Goal: Find specific page/section: Find specific page/section

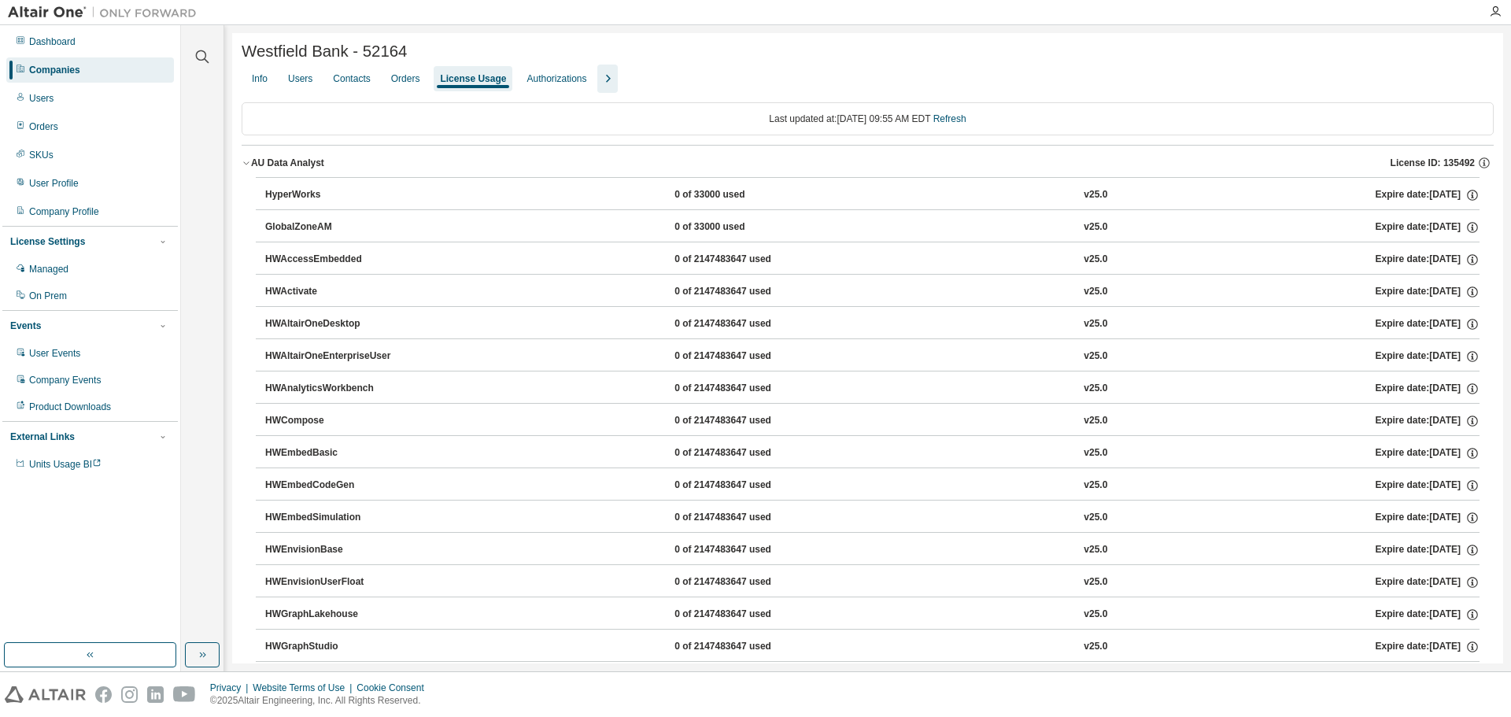
click at [102, 71] on div "Companies" at bounding box center [90, 69] width 168 height 25
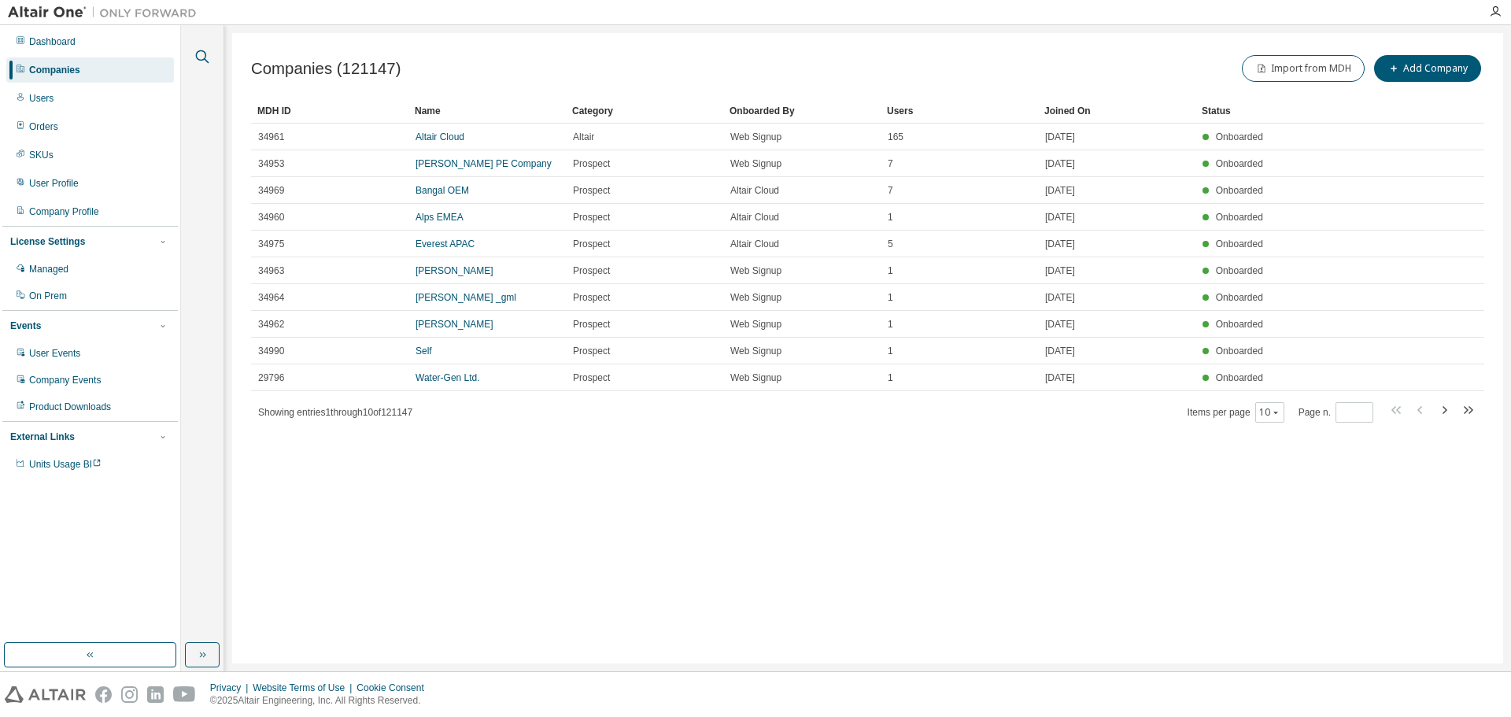
click at [205, 55] on icon "button" at bounding box center [202, 56] width 19 height 19
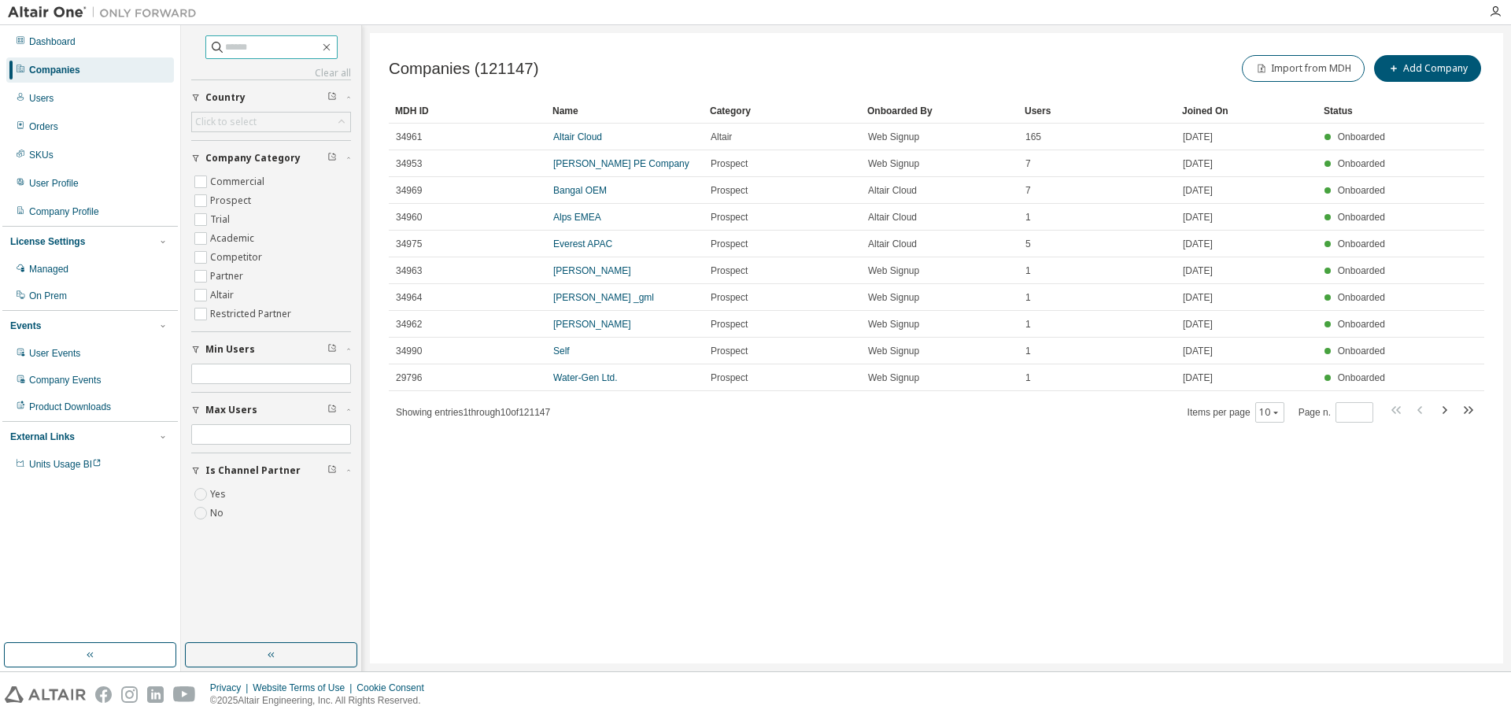
click at [238, 48] on input "text" at bounding box center [272, 47] width 94 height 16
type input "**********"
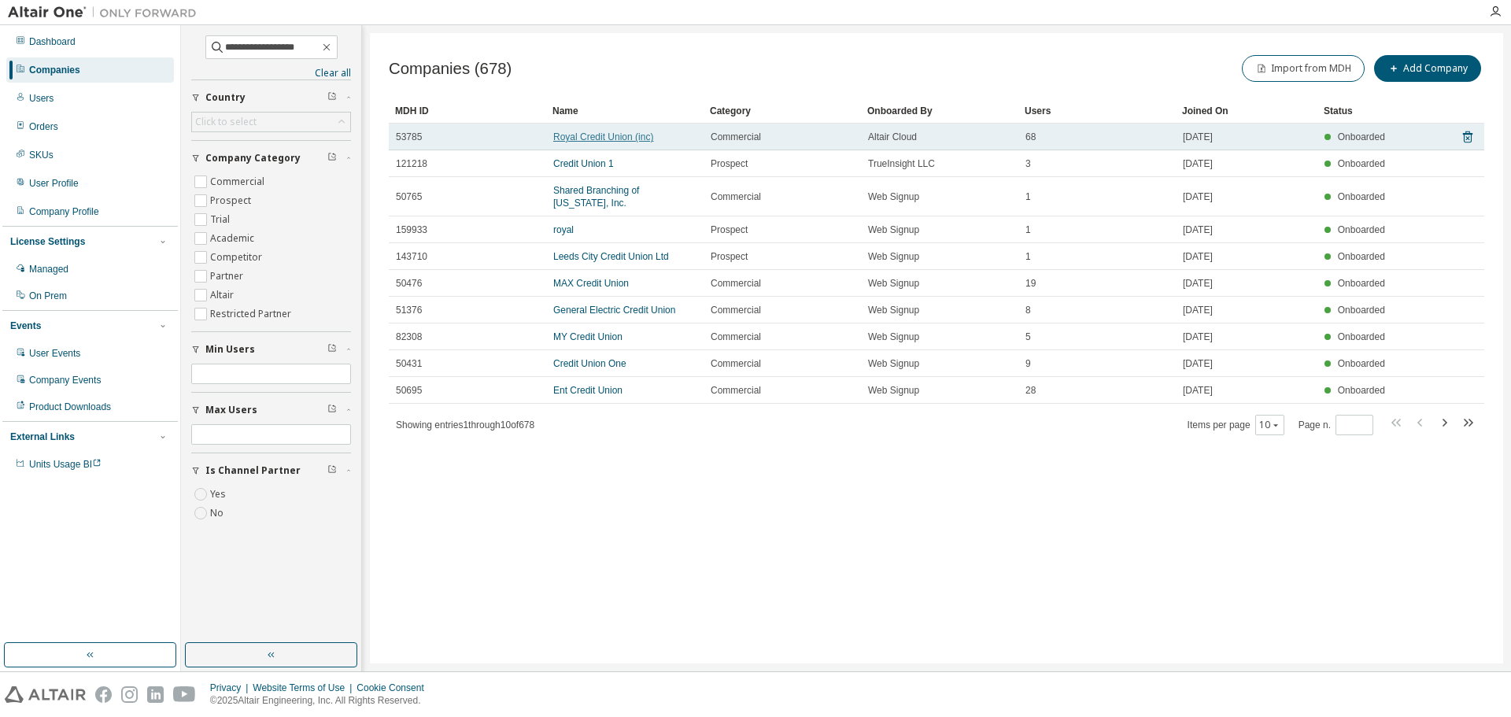
click at [622, 133] on link "Royal Credit Union (inc)" at bounding box center [603, 136] width 100 height 11
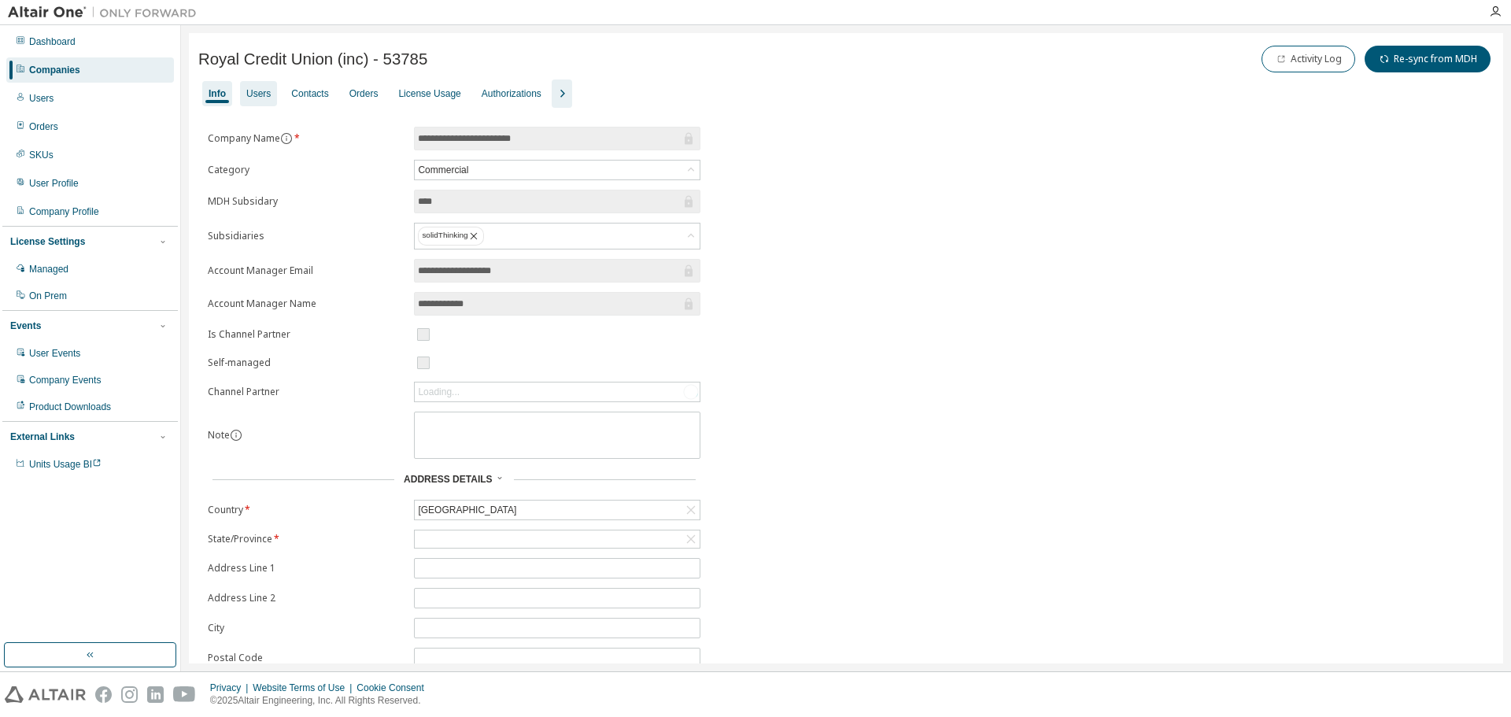
click at [257, 93] on div "Users" at bounding box center [258, 93] width 24 height 13
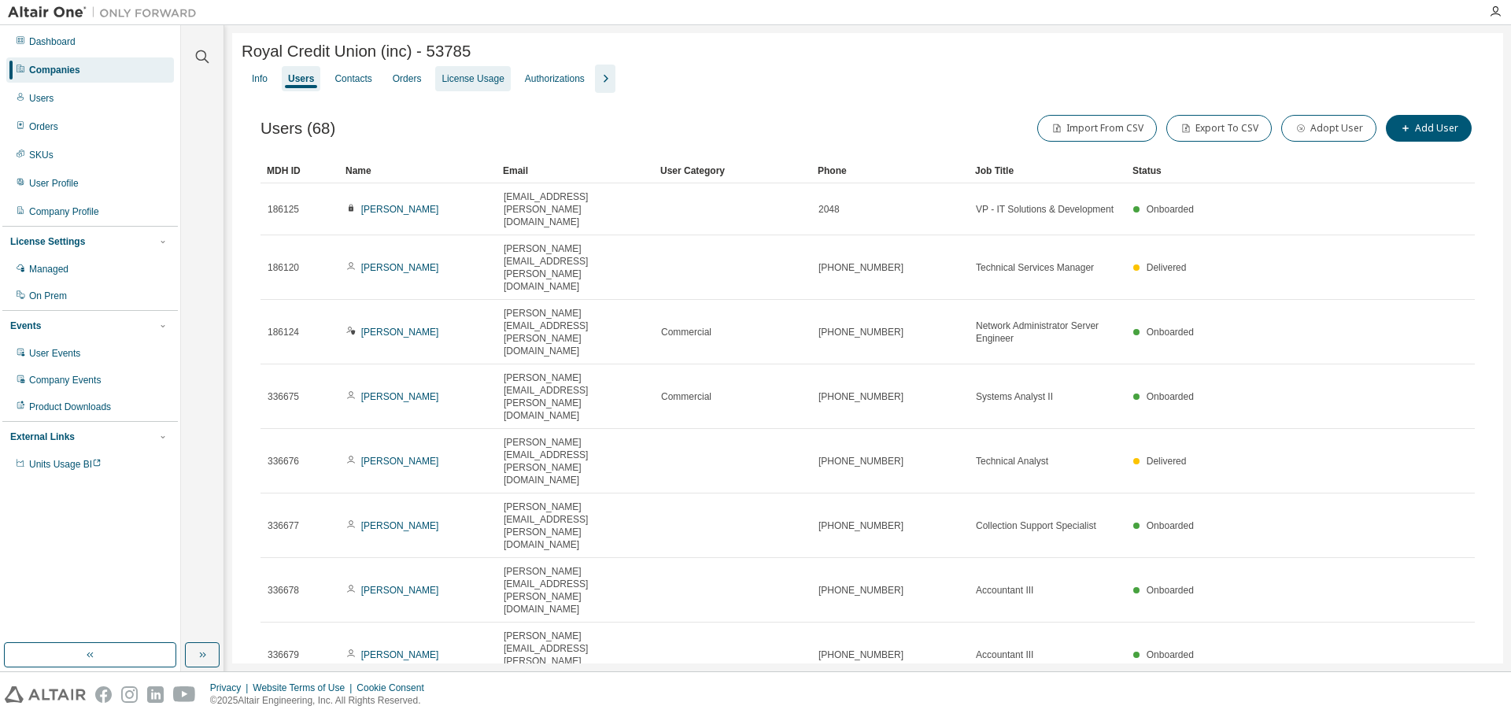
click at [412, 83] on div "Orders" at bounding box center [407, 78] width 29 height 13
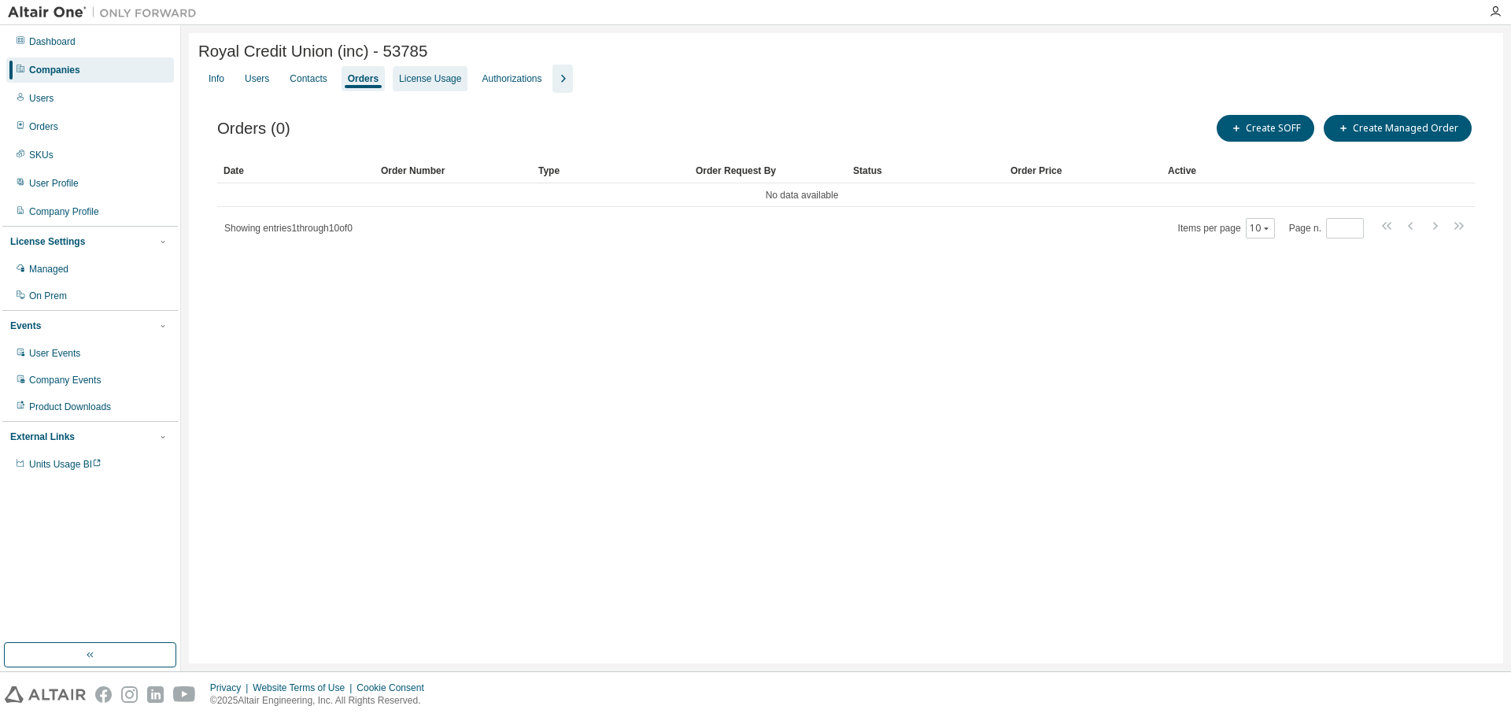
click at [412, 83] on div "License Usage" at bounding box center [430, 78] width 62 height 13
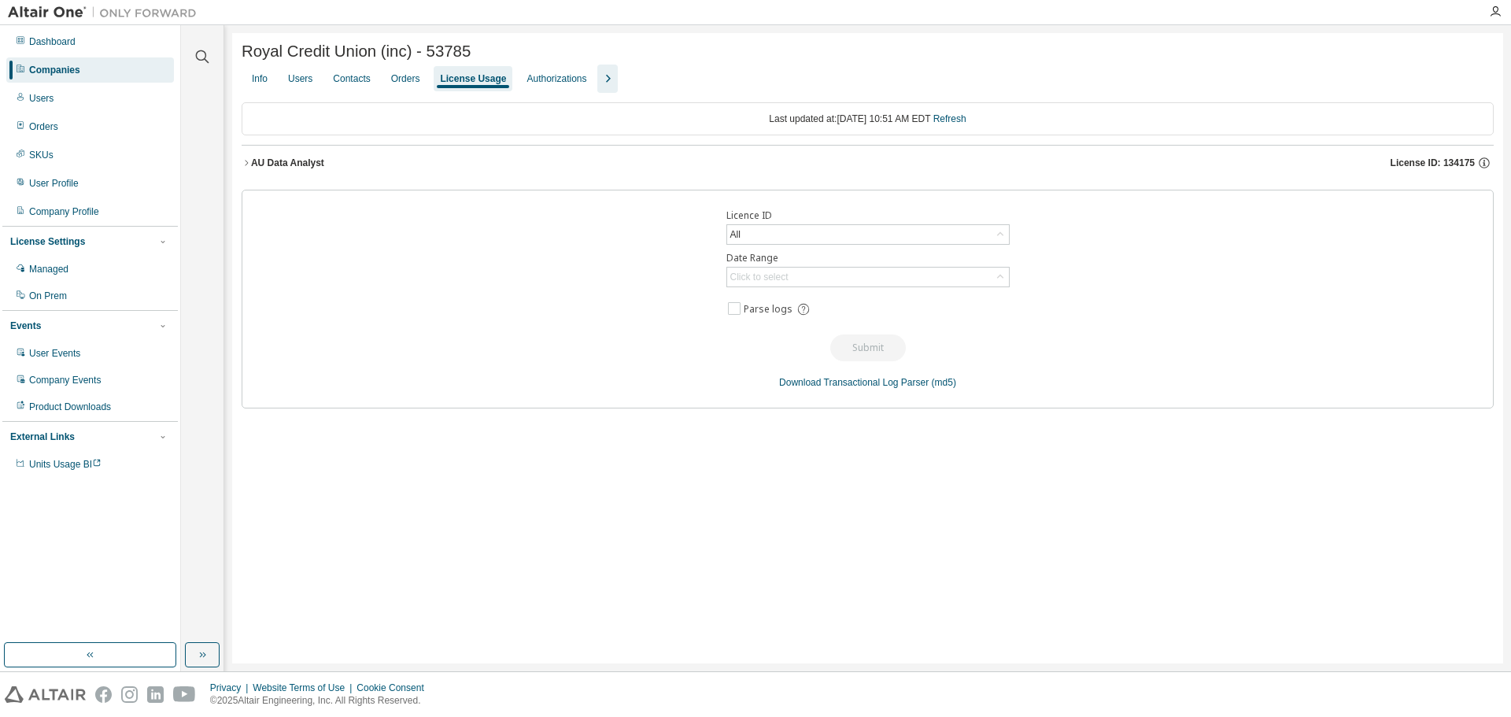
click at [249, 165] on icon "button" at bounding box center [246, 162] width 9 height 9
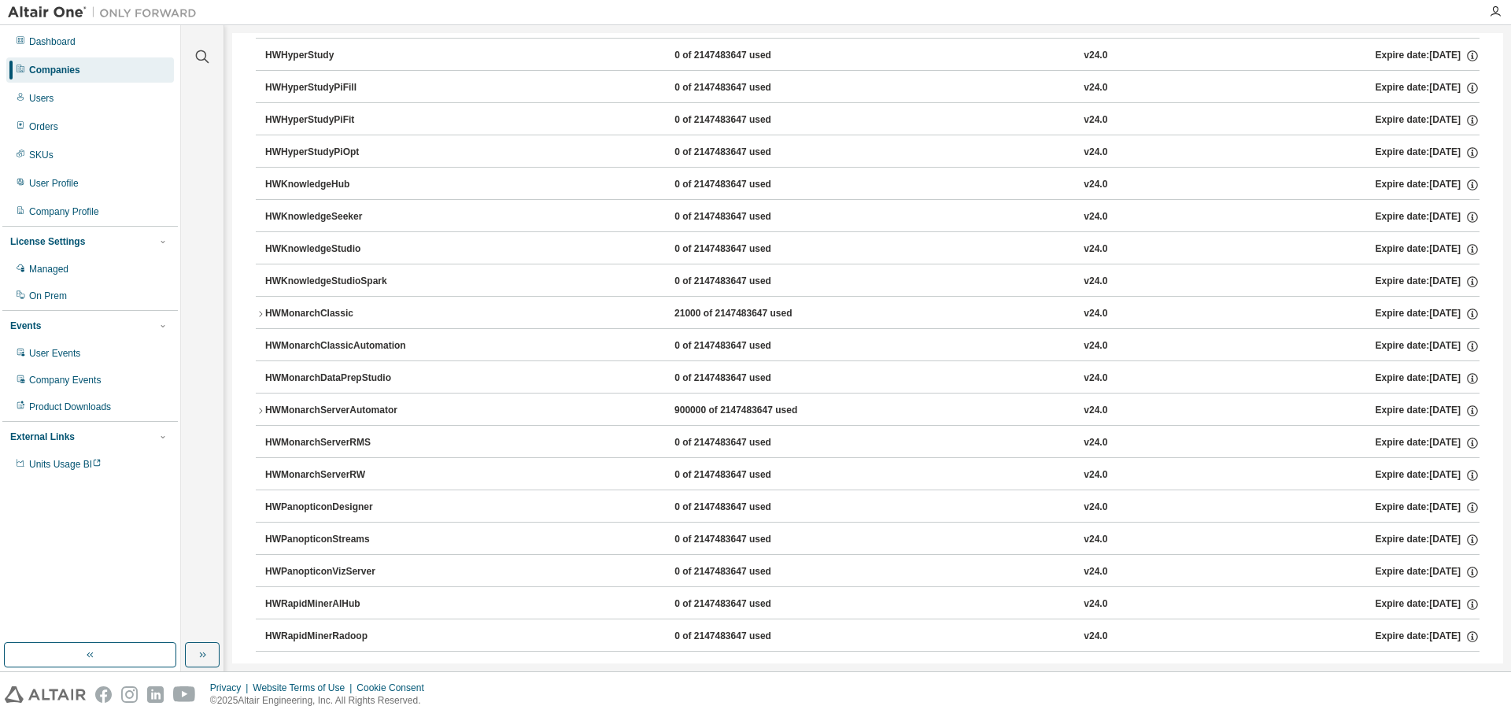
scroll to position [630, 0]
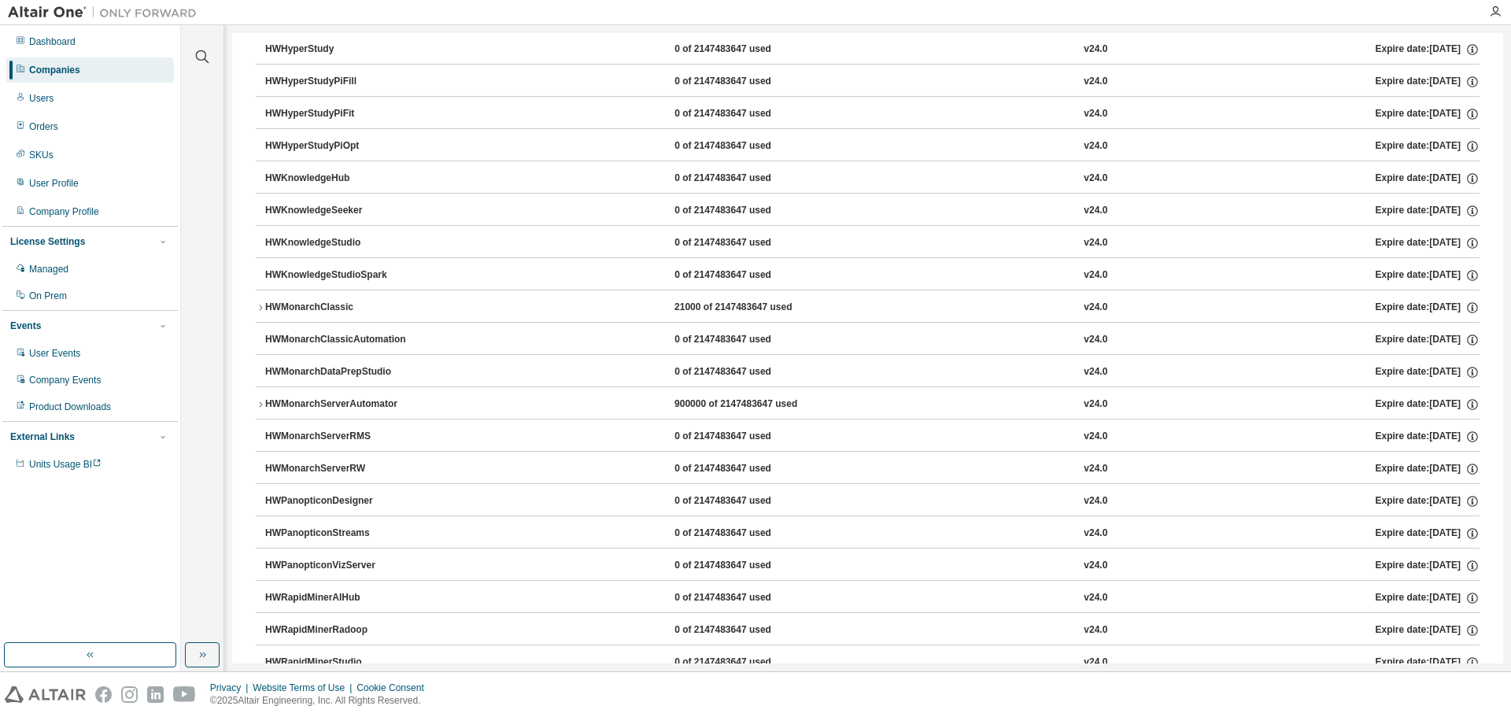
click at [257, 406] on icon "button" at bounding box center [260, 404] width 9 height 9
